Goal: Task Accomplishment & Management: Use online tool/utility

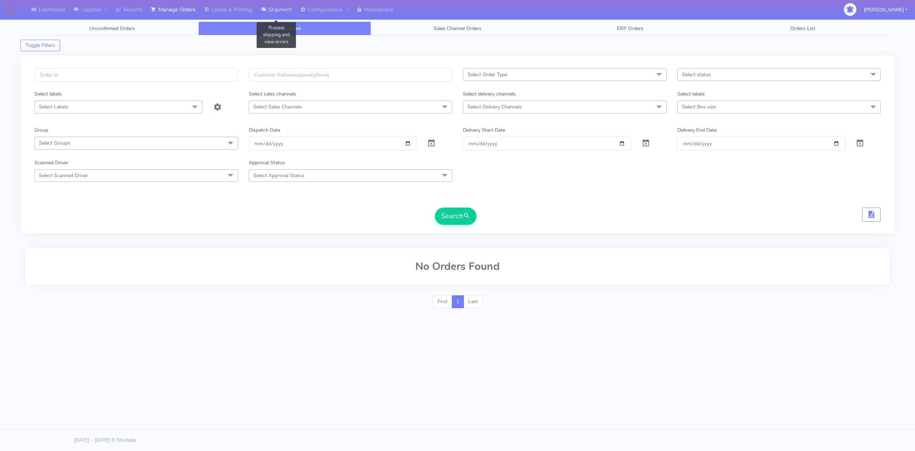
click at [284, 13] on link "Shipment" at bounding box center [276, 10] width 39 height 20
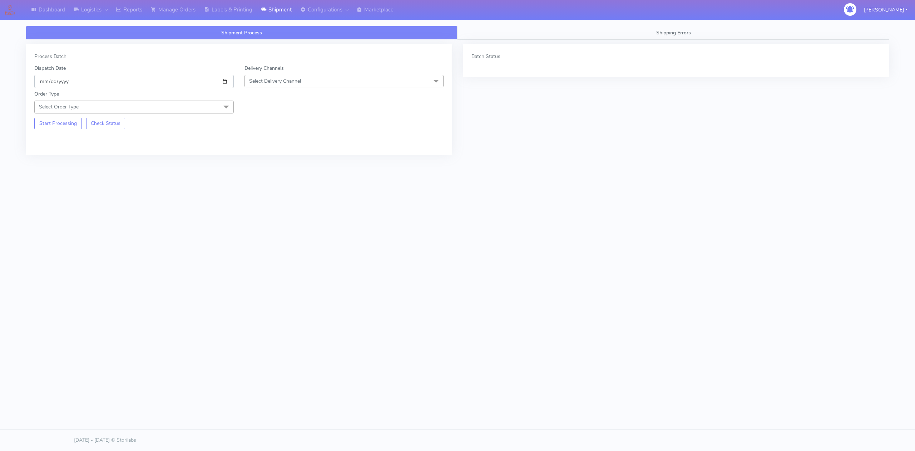
click at [225, 80] on input "[DATE]" at bounding box center [134, 81] width 200 height 13
type input "[DATE]"
click at [379, 84] on span "Select Delivery Channel" at bounding box center [345, 81] width 200 height 13
click at [259, 128] on div "OnFleet" at bounding box center [345, 126] width 192 height 8
click at [157, 113] on span "Select Order Type" at bounding box center [134, 106] width 200 height 13
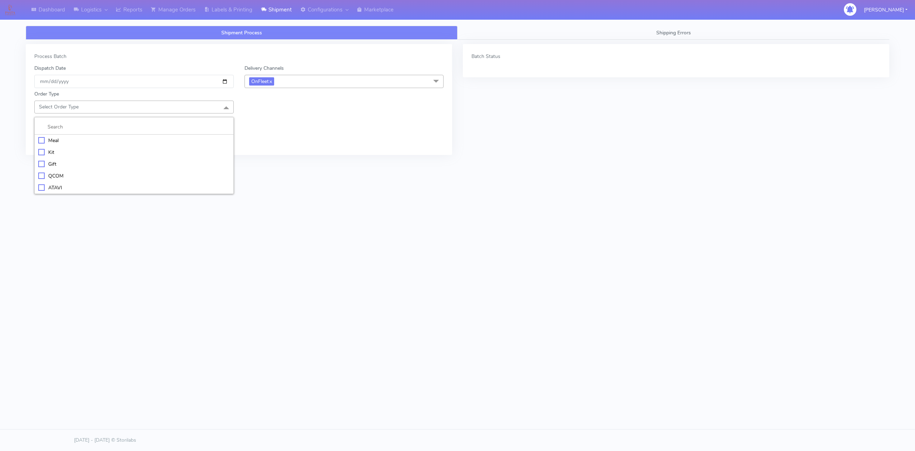
click at [55, 142] on div "Meal" at bounding box center [134, 141] width 192 height 8
click at [282, 110] on span "Select Box Size" at bounding box center [266, 106] width 34 height 7
click at [267, 141] on div "Small" at bounding box center [345, 141] width 192 height 8
click at [72, 148] on button "Start Processing" at bounding box center [58, 148] width 48 height 11
